Goal: Check status: Check status

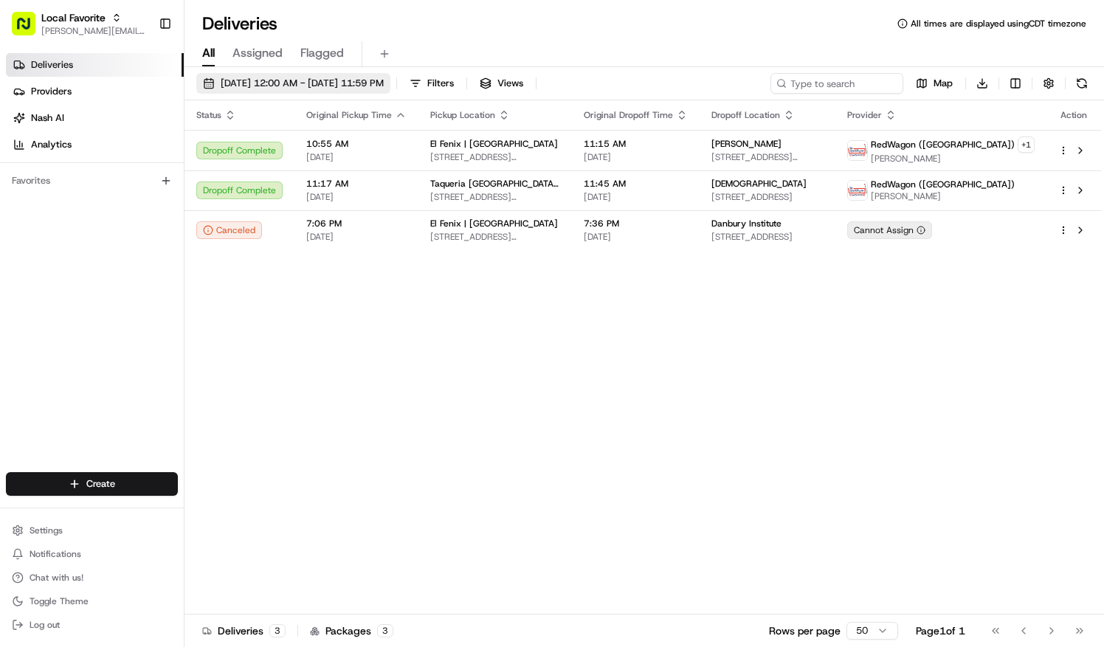
click at [253, 84] on span "[DATE] 12:00 AM - [DATE] 11:59 PM" at bounding box center [302, 83] width 163 height 13
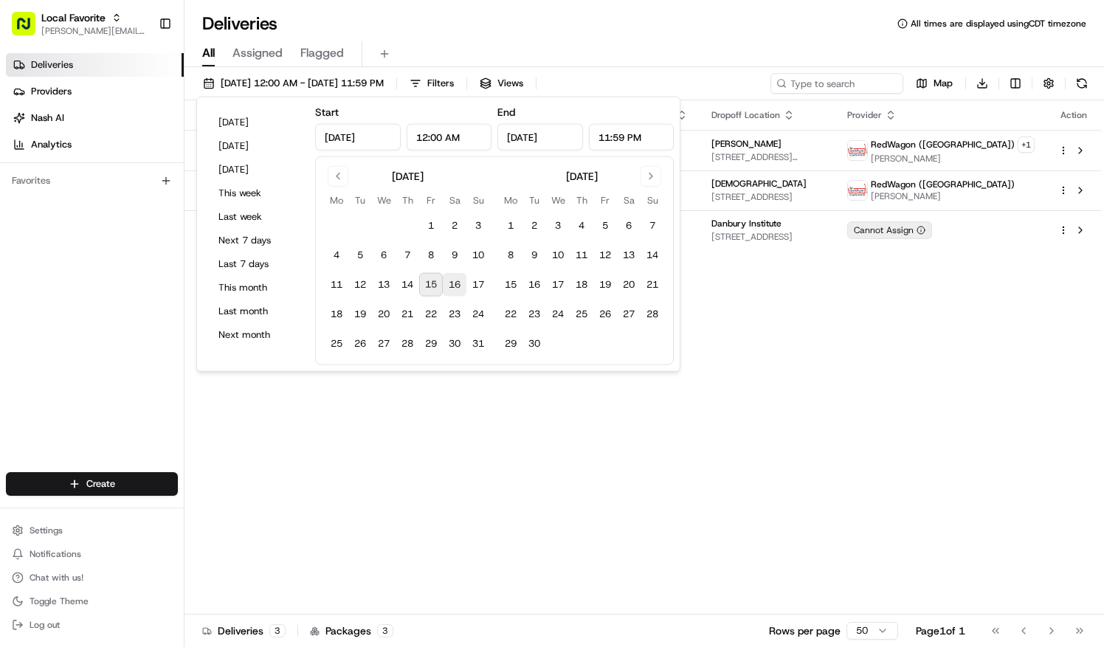
click at [456, 283] on button "16" at bounding box center [455, 285] width 24 height 24
type input "[DATE]"
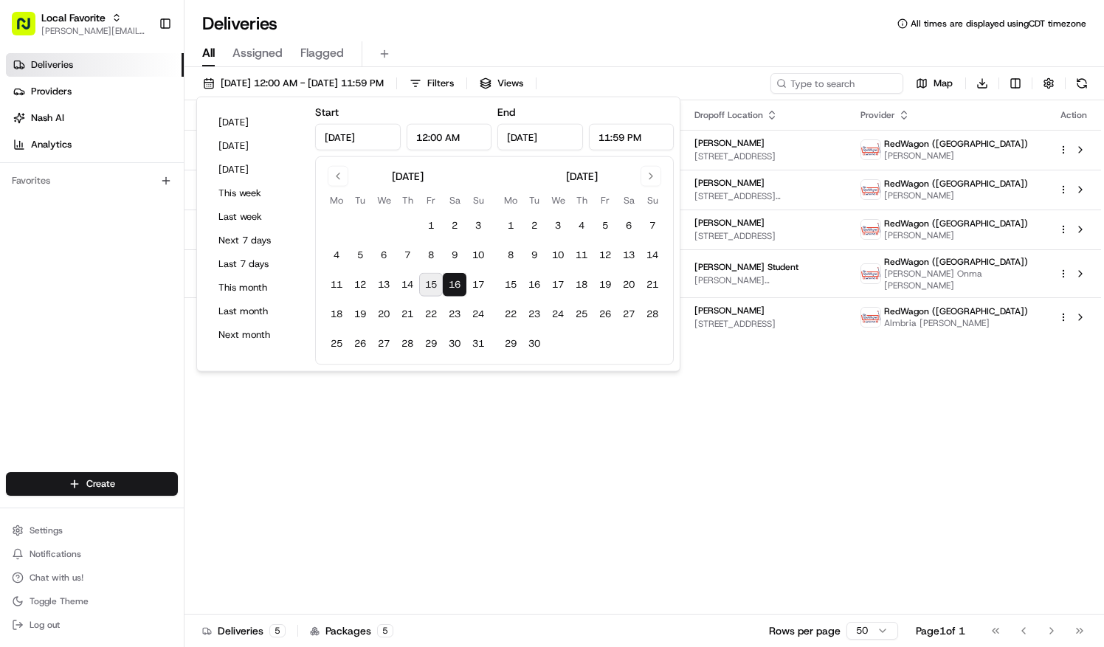
click at [454, 284] on button "16" at bounding box center [455, 285] width 24 height 24
click at [632, 38] on div "All Assigned Flagged" at bounding box center [643, 51] width 919 height 32
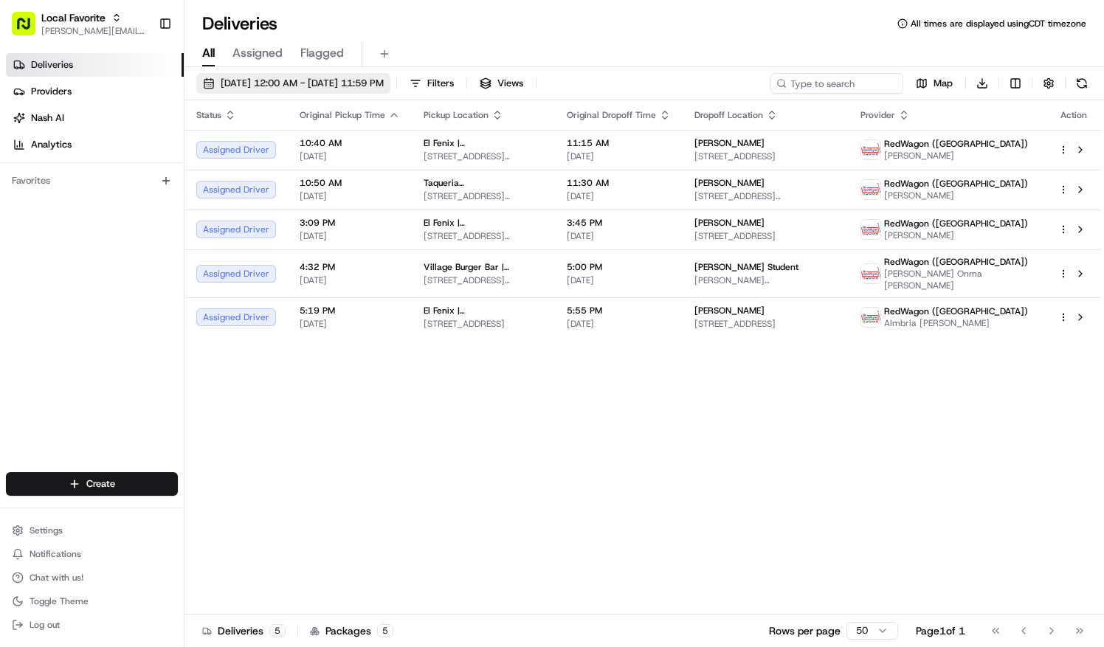
click at [262, 75] on button "[DATE] 12:00 AM - [DATE] 11:59 PM" at bounding box center [293, 83] width 194 height 21
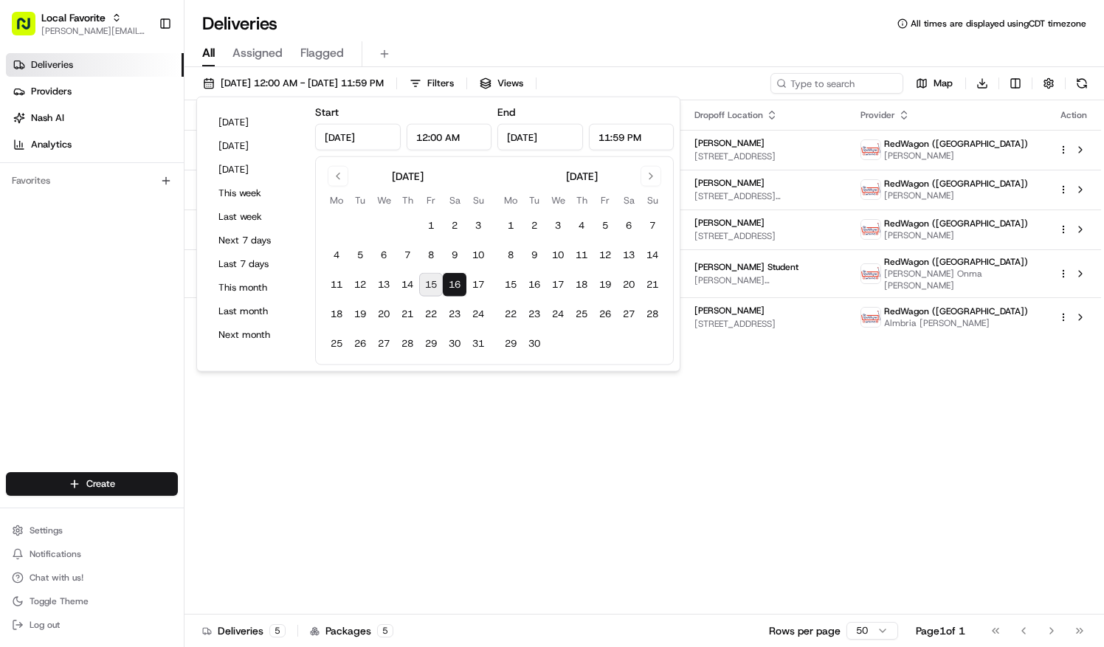
click at [428, 286] on button "15" at bounding box center [431, 285] width 24 height 24
type input "[DATE]"
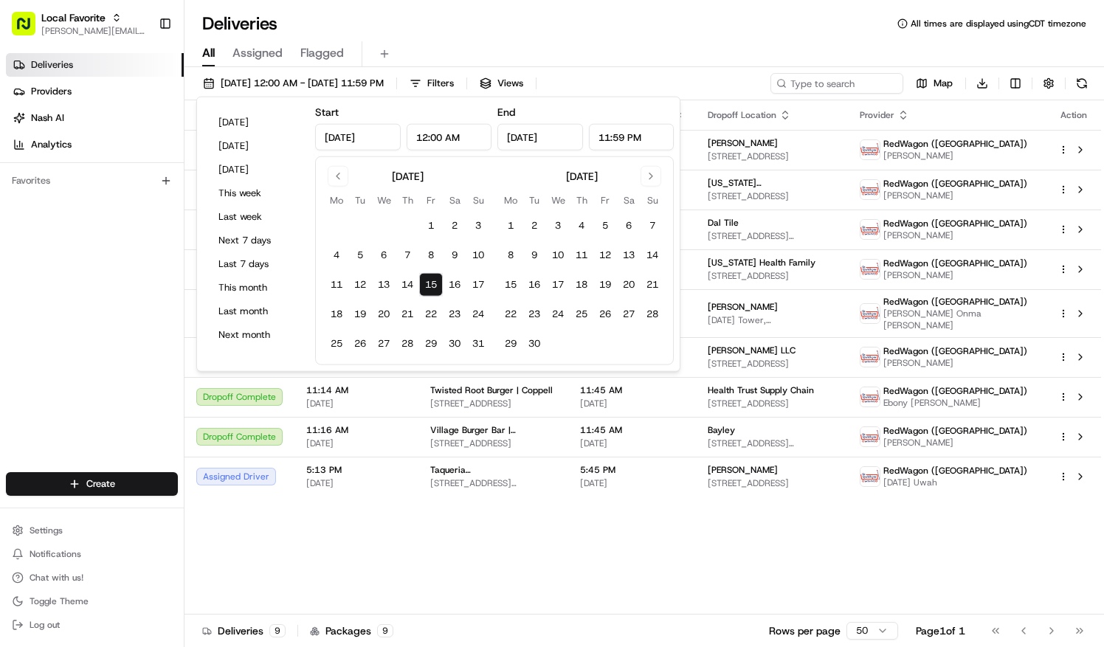
click at [670, 40] on div "All Assigned Flagged" at bounding box center [643, 51] width 919 height 32
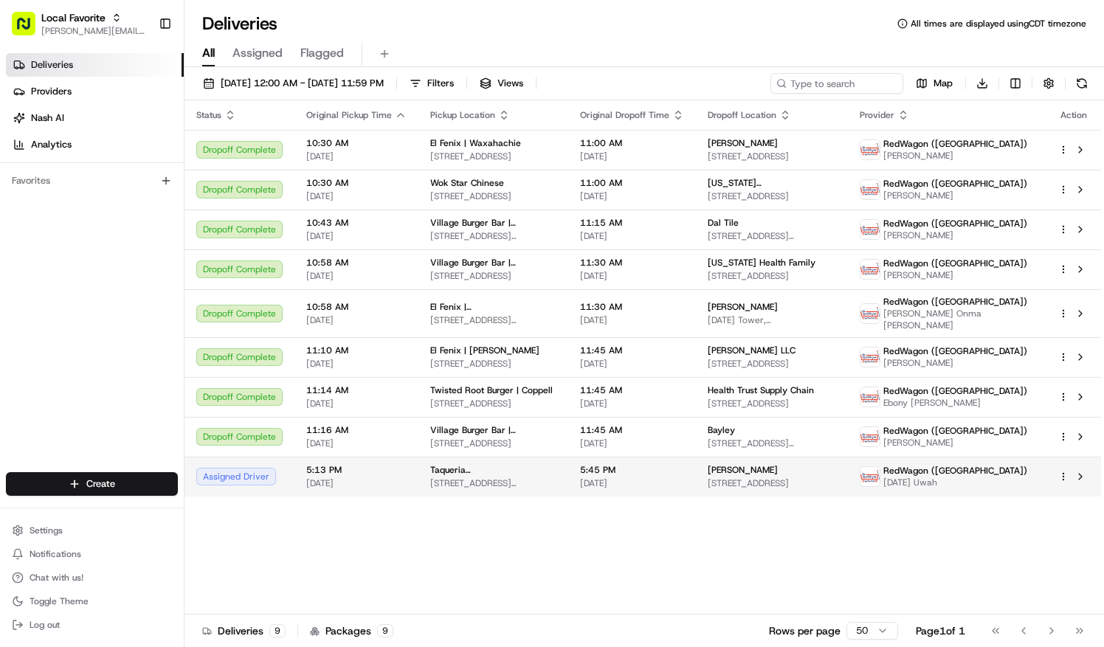
click at [431, 478] on span "[STREET_ADDRESS][PERSON_NAME]" at bounding box center [493, 483] width 126 height 12
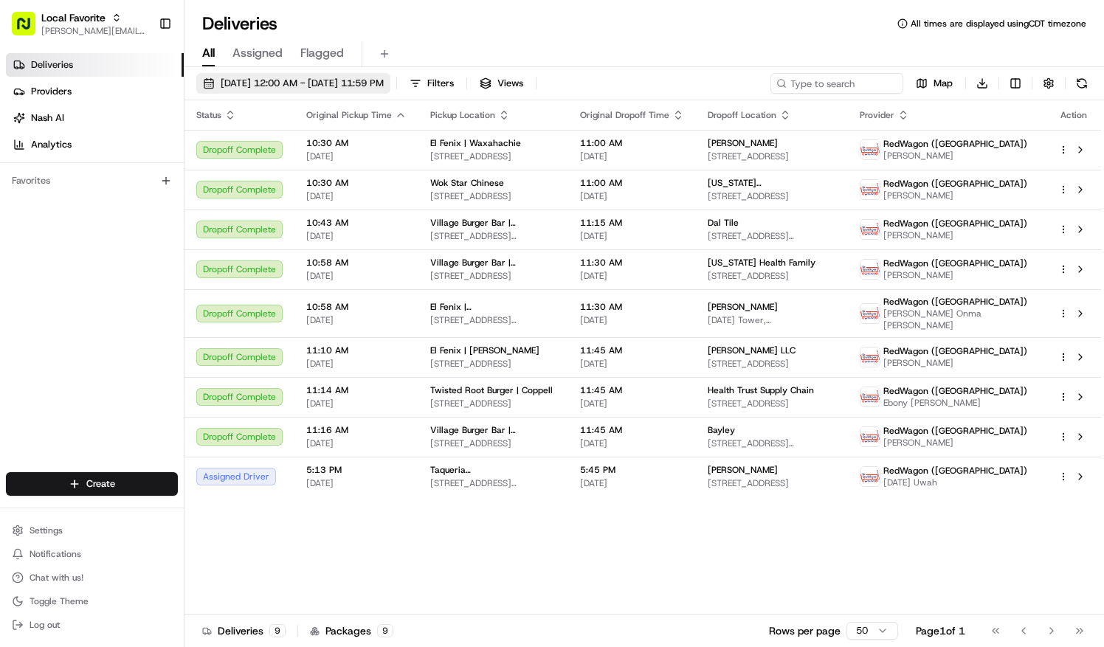
click at [275, 79] on span "[DATE] 12:00 AM - [DATE] 11:59 PM" at bounding box center [302, 83] width 163 height 13
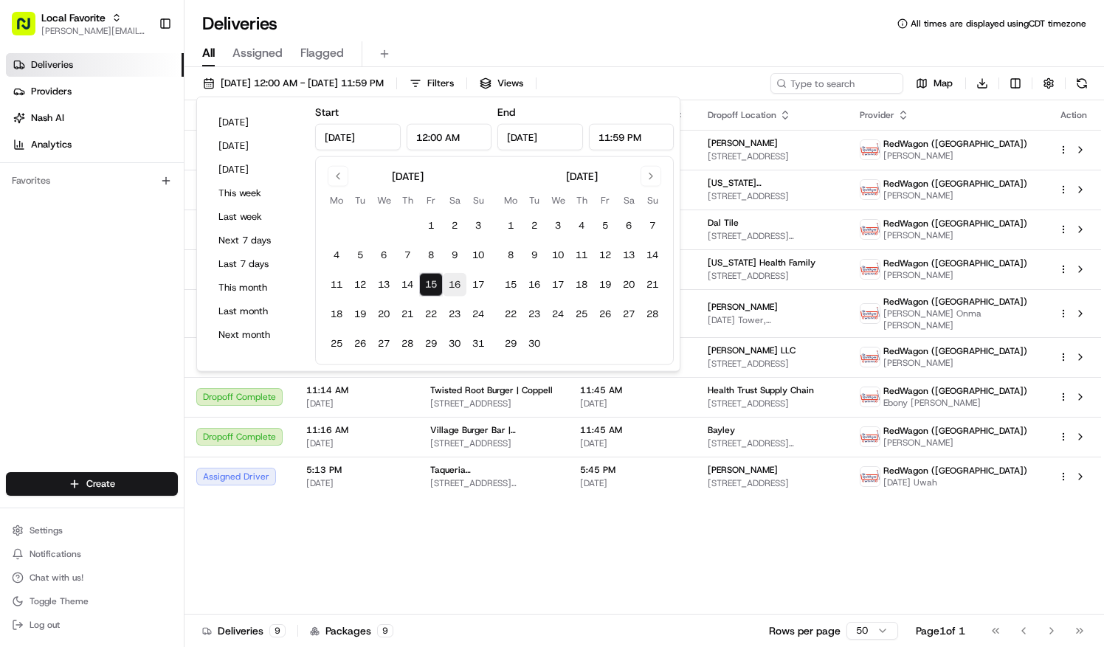
click at [456, 280] on button "16" at bounding box center [455, 285] width 24 height 24
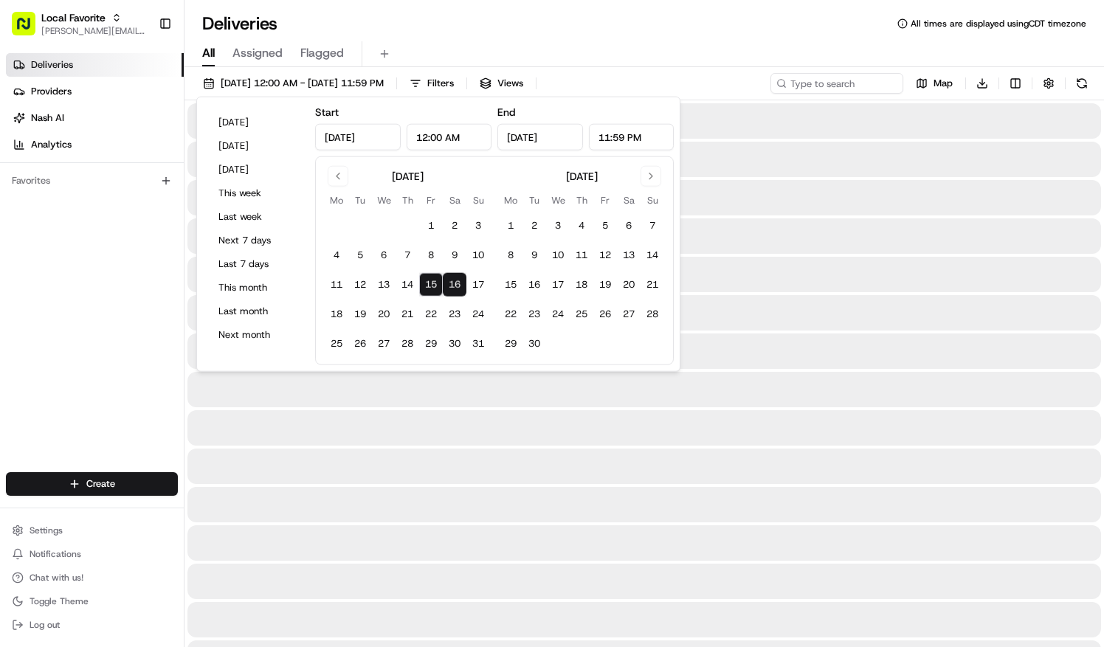
type input "[DATE]"
click at [456, 280] on button "16" at bounding box center [455, 285] width 24 height 24
type input "[DATE]"
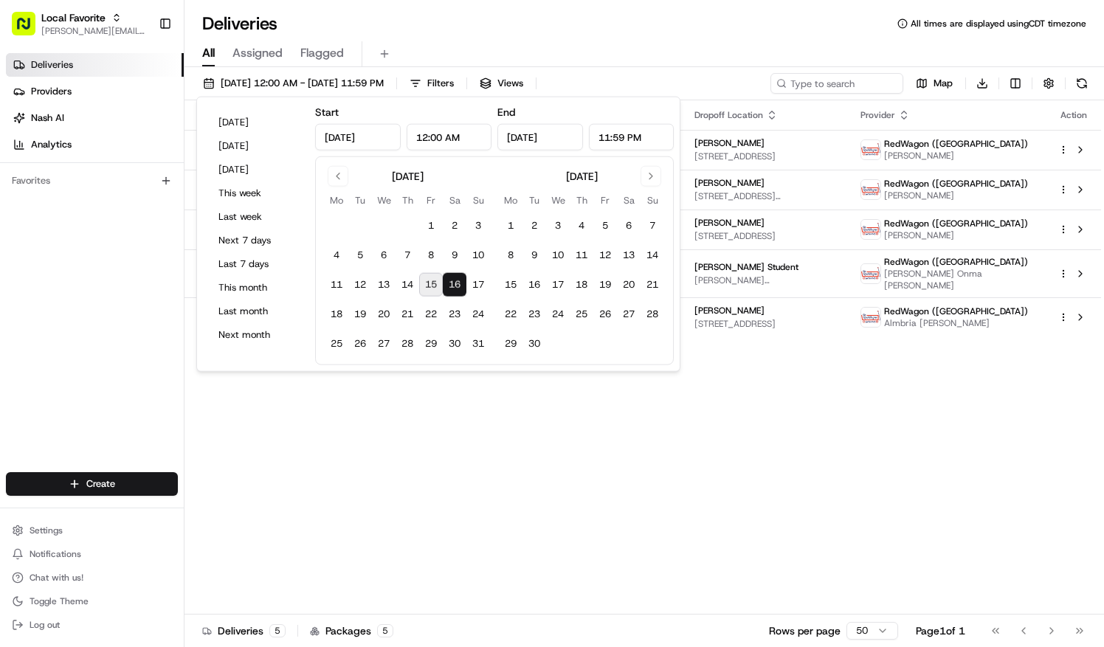
click at [599, 32] on div "Deliveries All times are displayed using CDT timezone" at bounding box center [643, 24] width 919 height 24
